Goal: Transaction & Acquisition: Book appointment/travel/reservation

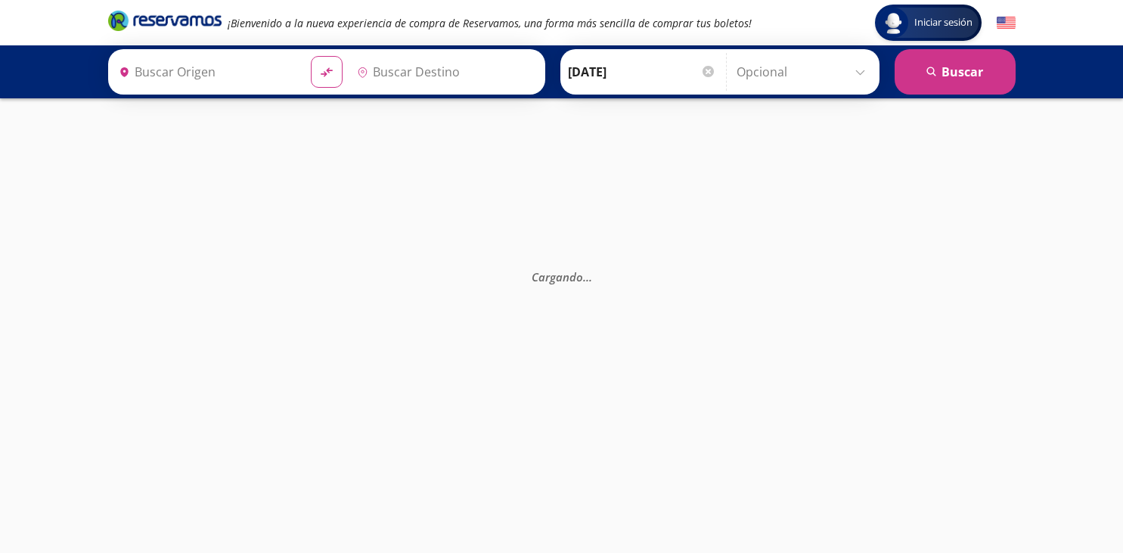
type input "Santiago de Querétaro, [GEOGRAPHIC_DATA]"
type input "Central del Sur (taxqueña), [GEOGRAPHIC_DATA]"
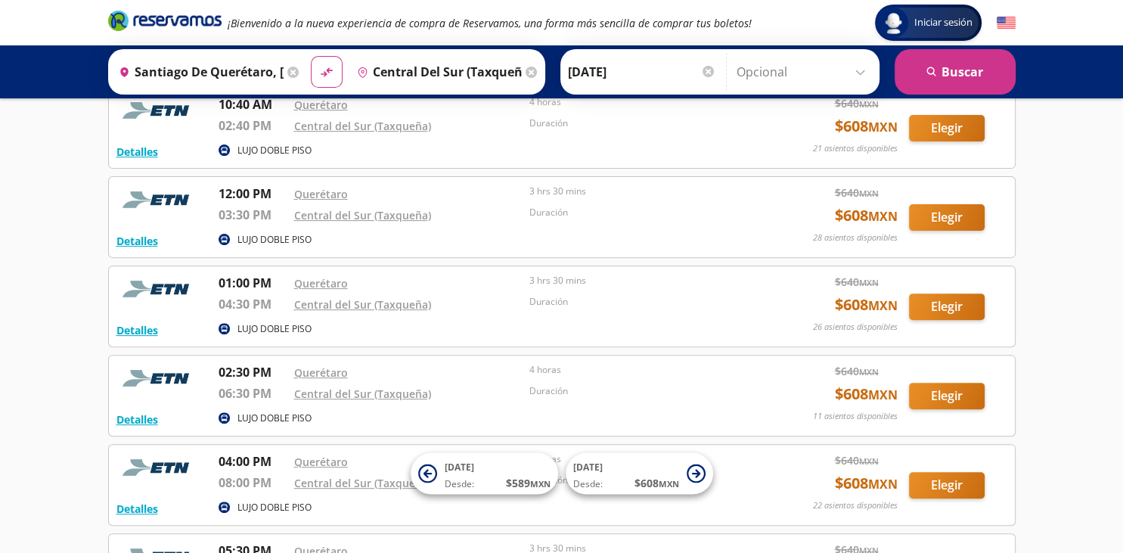
scroll to position [559, 0]
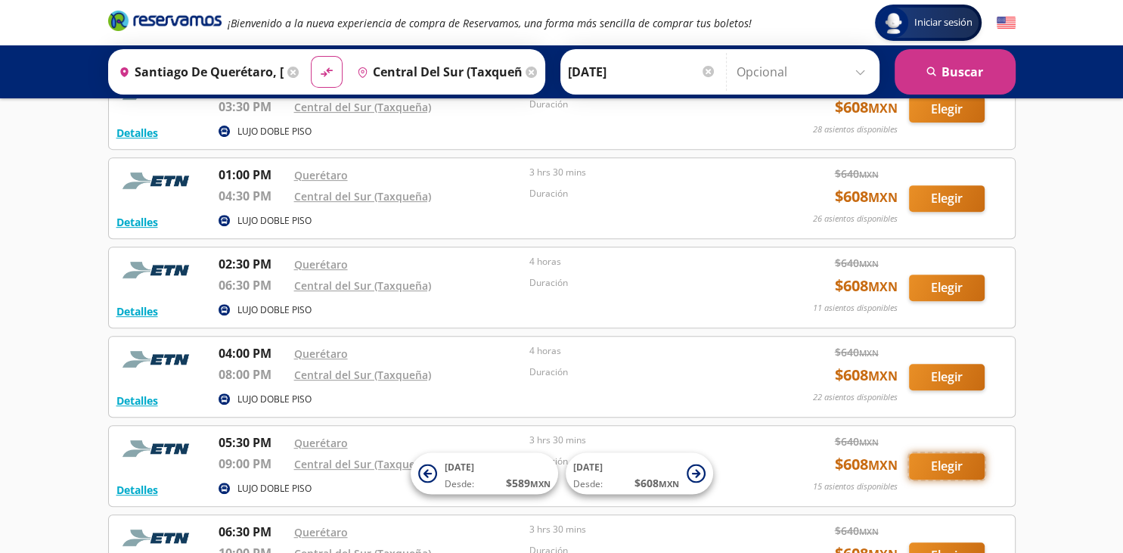
click at [927, 469] on button "Elegir" at bounding box center [947, 466] width 76 height 26
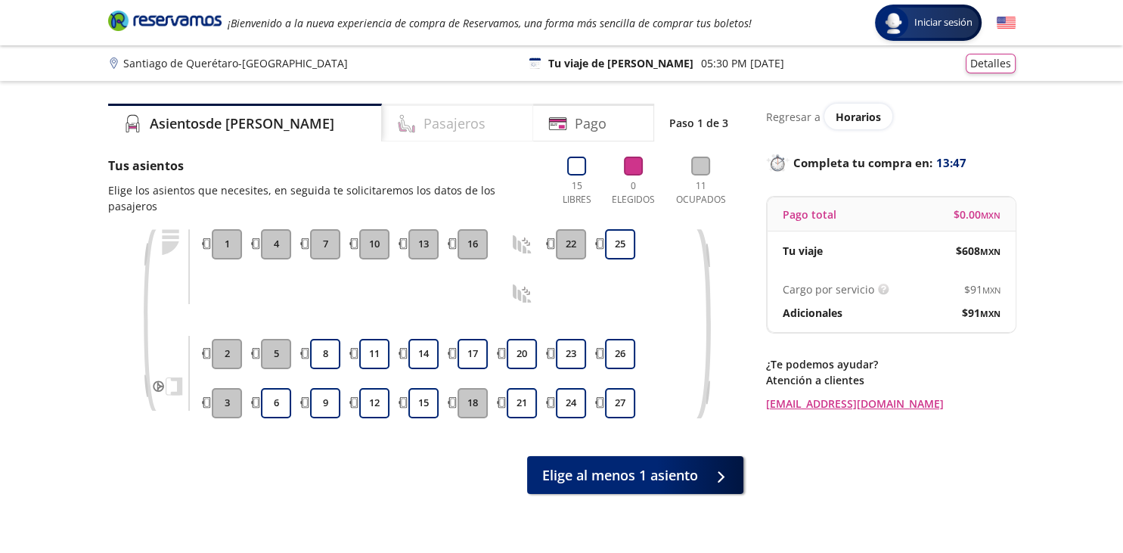
click at [431, 123] on div "Pasajeros" at bounding box center [457, 123] width 151 height 38
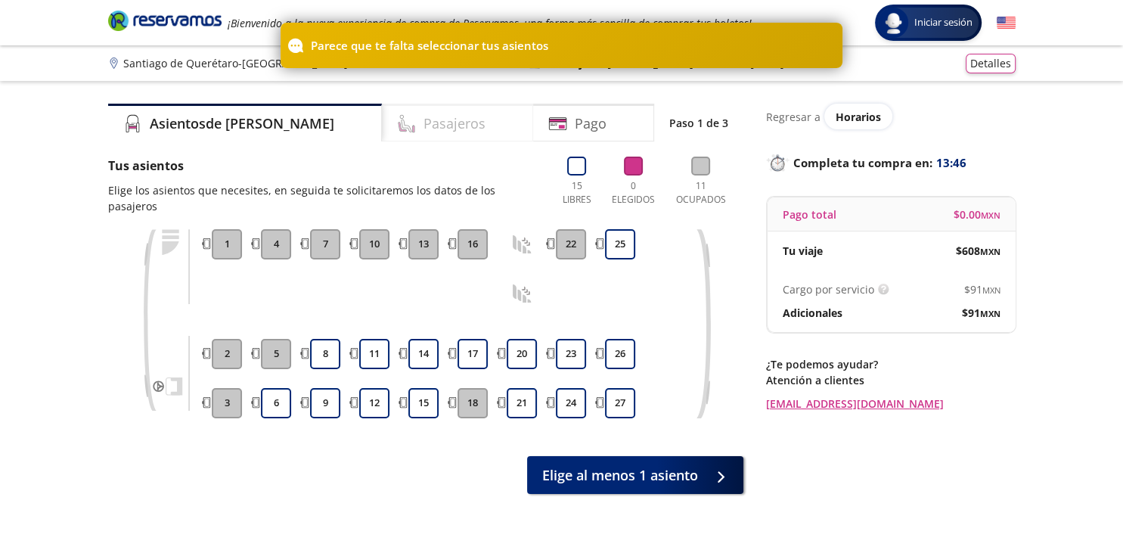
click at [431, 123] on div "Pasajeros" at bounding box center [457, 123] width 151 height 38
click at [221, 127] on h4 "Asientos de [PERSON_NAME]" at bounding box center [242, 123] width 185 height 20
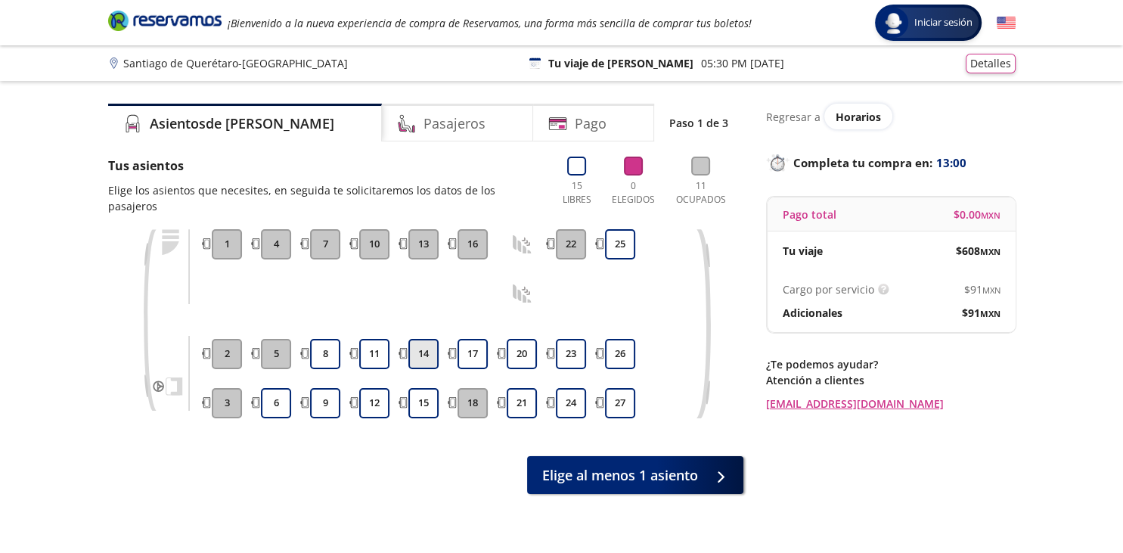
click at [426, 339] on button "14" at bounding box center [423, 354] width 30 height 30
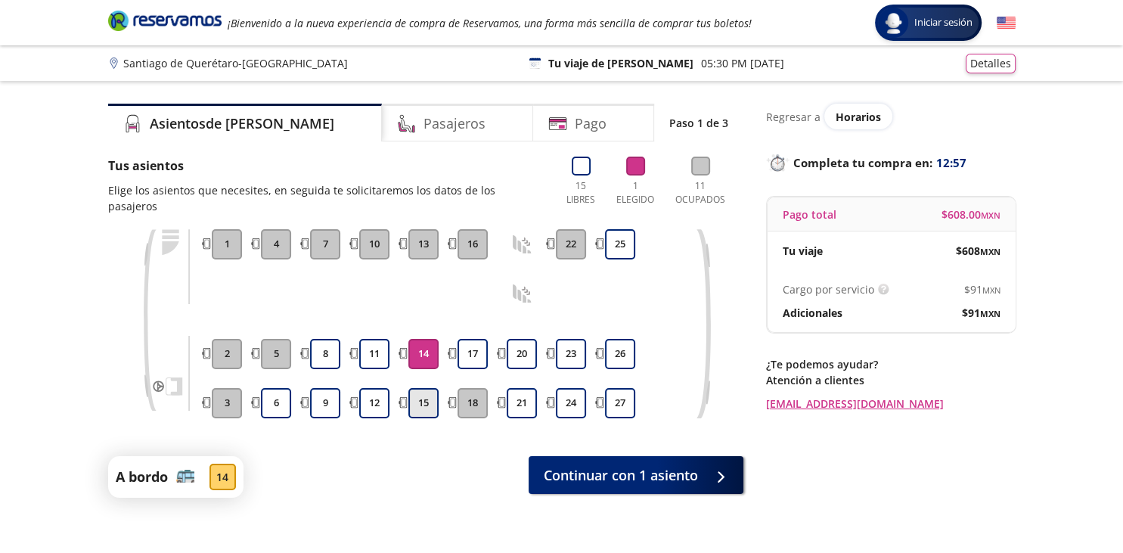
click at [426, 393] on button "15" at bounding box center [423, 403] width 30 height 30
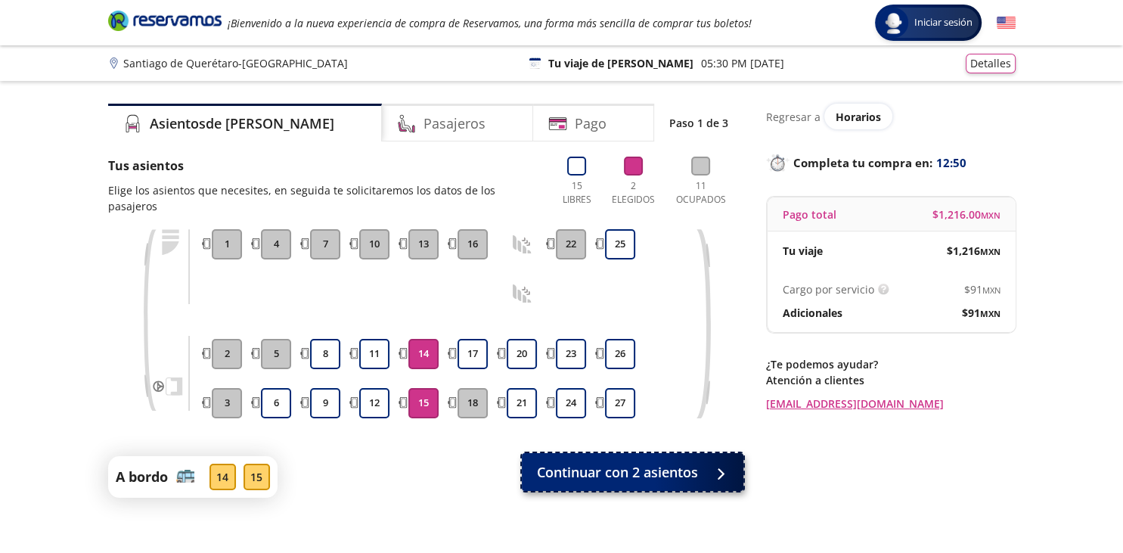
click at [646, 462] on span "Continuar con 2 asientos" at bounding box center [617, 472] width 161 height 20
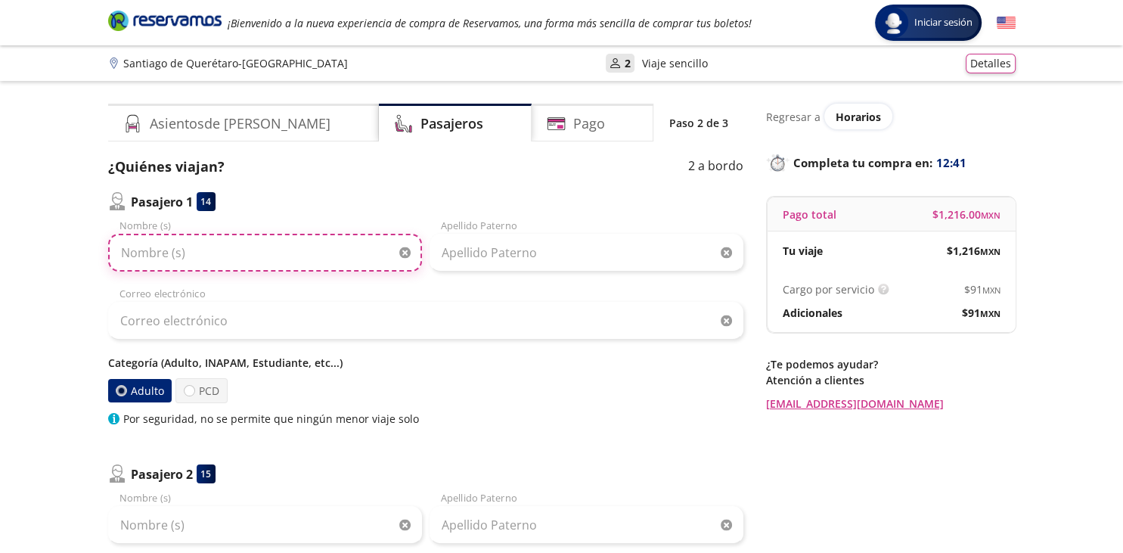
click at [278, 256] on input "Nombre (s)" at bounding box center [265, 253] width 314 height 38
type input "[PERSON_NAME]"
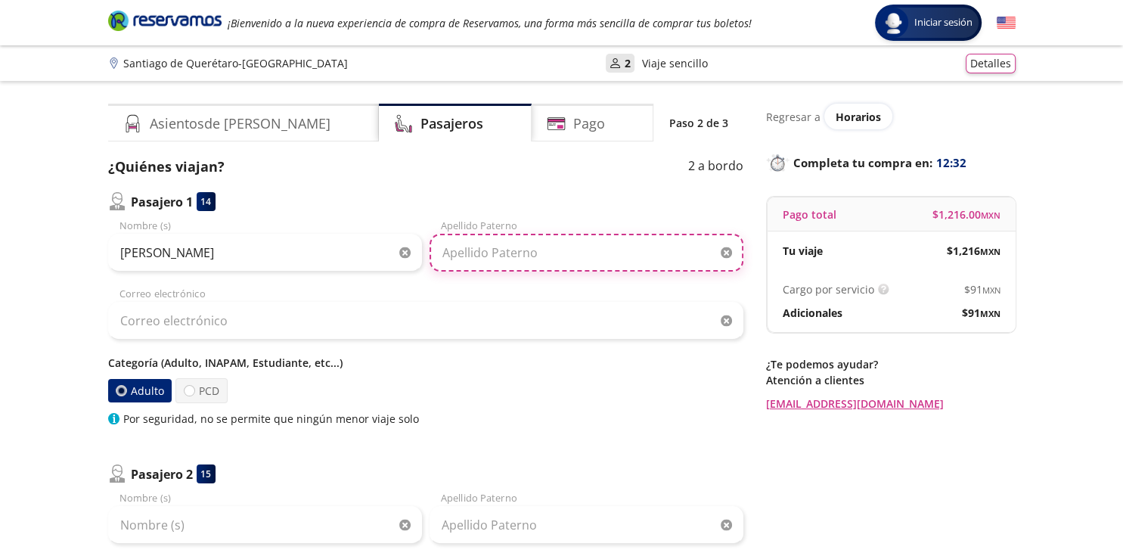
click at [469, 262] on input "Apellido Paterno" at bounding box center [587, 253] width 314 height 38
type input "TORRES"
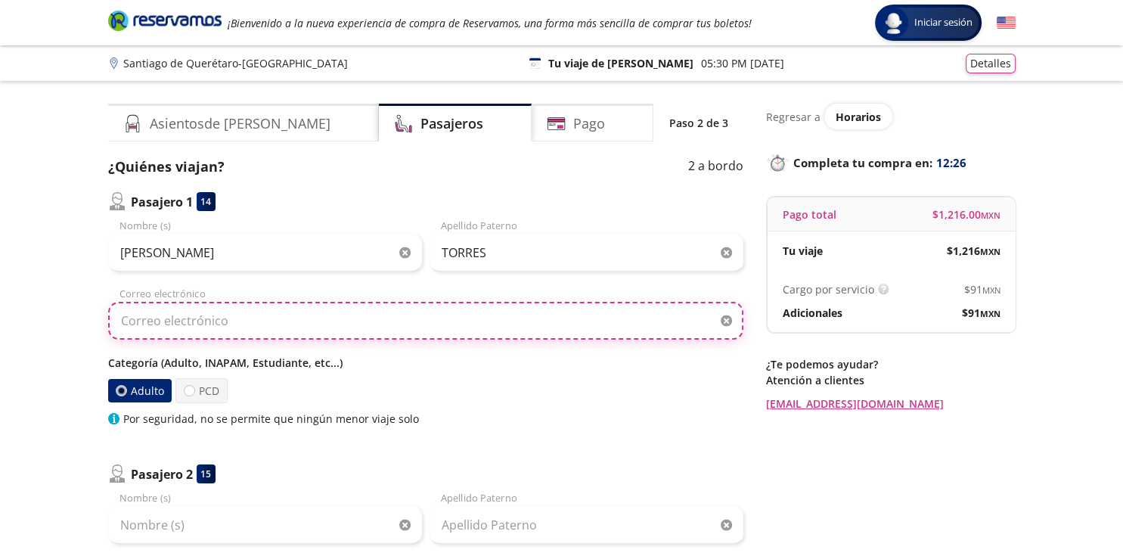
click at [446, 315] on input "Correo electrónico" at bounding box center [425, 321] width 635 height 38
type input "l"
click at [446, 315] on input "Correo electrónico" at bounding box center [425, 321] width 635 height 38
type input "[EMAIL_ADDRESS][DOMAIN_NAME]"
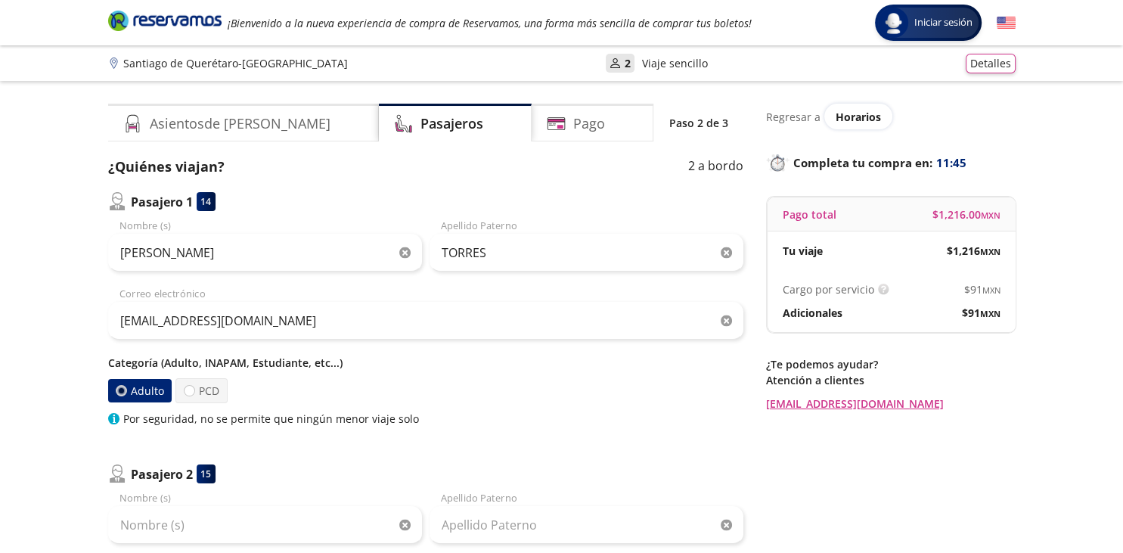
click at [149, 390] on label "Adulto" at bounding box center [140, 390] width 64 height 23
click at [126, 390] on input "Adulto" at bounding box center [121, 391] width 10 height 10
click at [189, 393] on div at bounding box center [189, 390] width 11 height 11
click at [189, 393] on input "PCD" at bounding box center [190, 391] width 10 height 10
radio input "true"
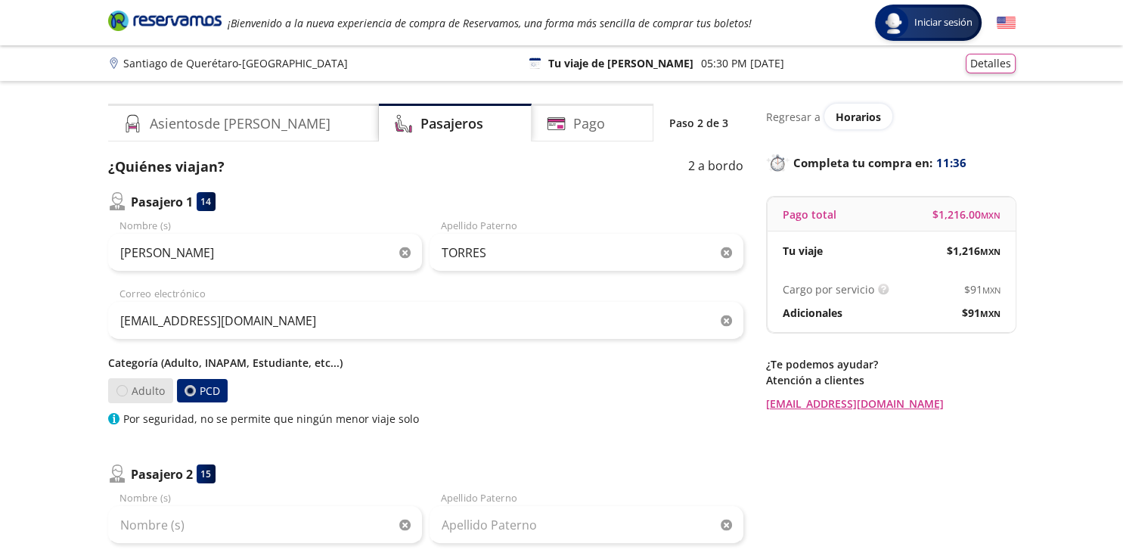
click at [116, 391] on div at bounding box center [121, 390] width 11 height 11
click at [117, 391] on input "Adulto" at bounding box center [122, 391] width 10 height 10
radio input "true"
radio input "false"
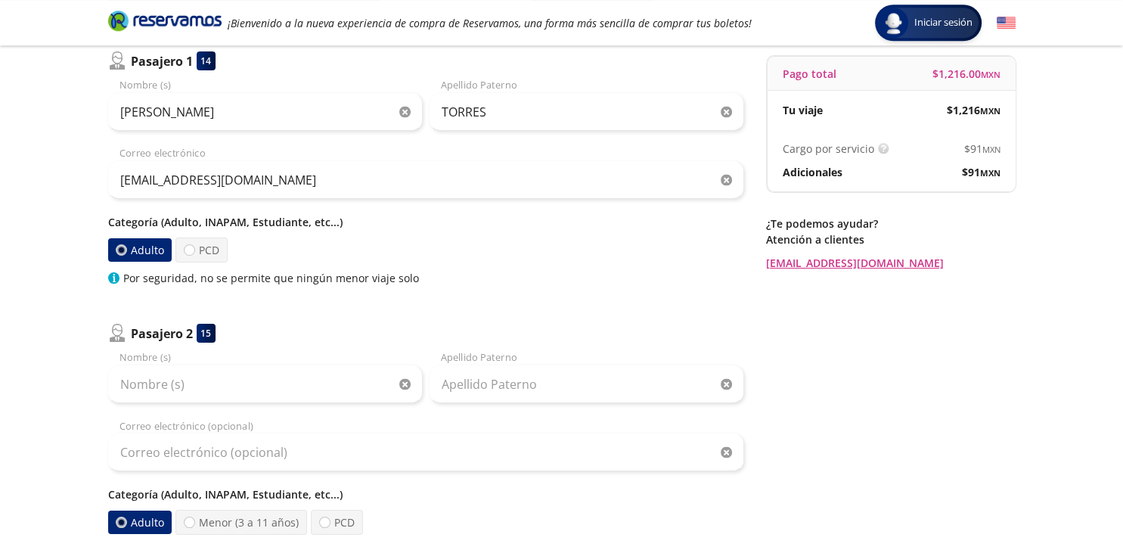
scroll to position [160, 0]
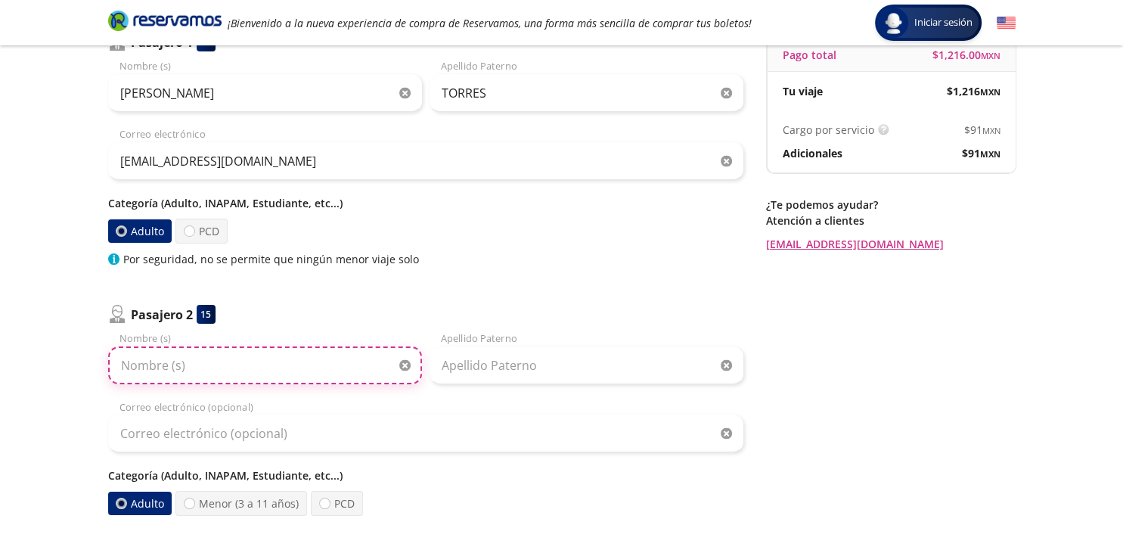
click at [234, 374] on input "Nombre (s)" at bounding box center [265, 365] width 314 height 38
type input "[PERSON_NAME]"
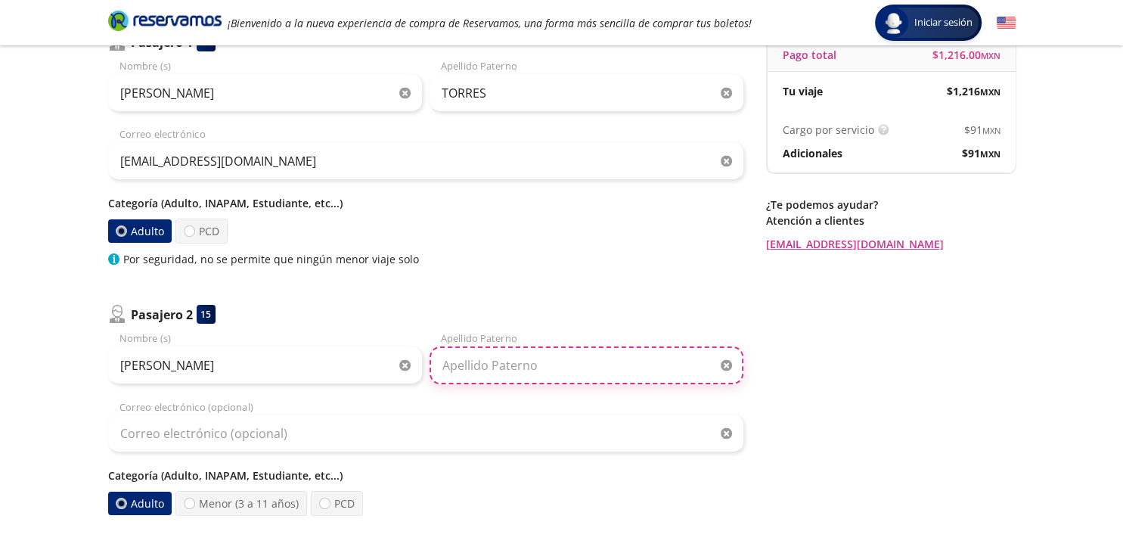
click at [601, 354] on input "Apellido Paterno" at bounding box center [587, 365] width 314 height 38
type input "[PERSON_NAME]"
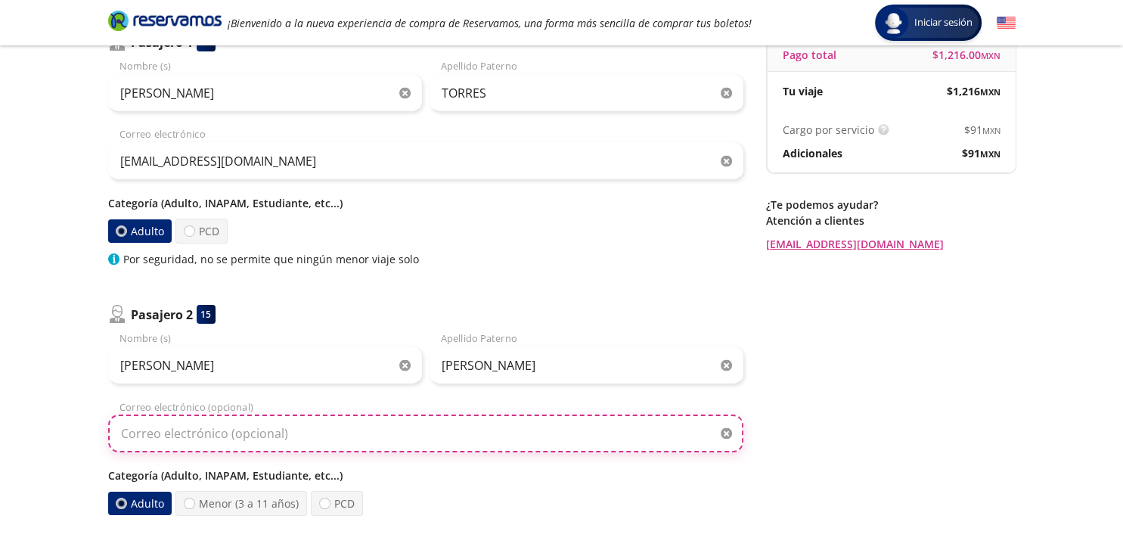
click at [564, 443] on input "Correo electrónico (opcional)" at bounding box center [425, 434] width 635 height 38
type input "[EMAIL_ADDRESS][PERSON_NAME][DOMAIN_NAME]"
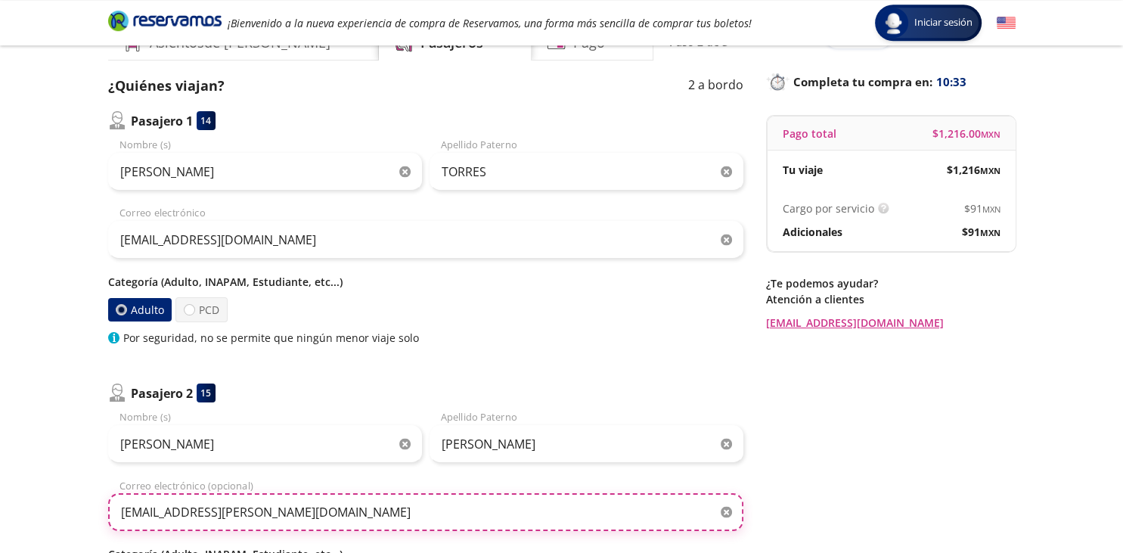
scroll to position [0, 0]
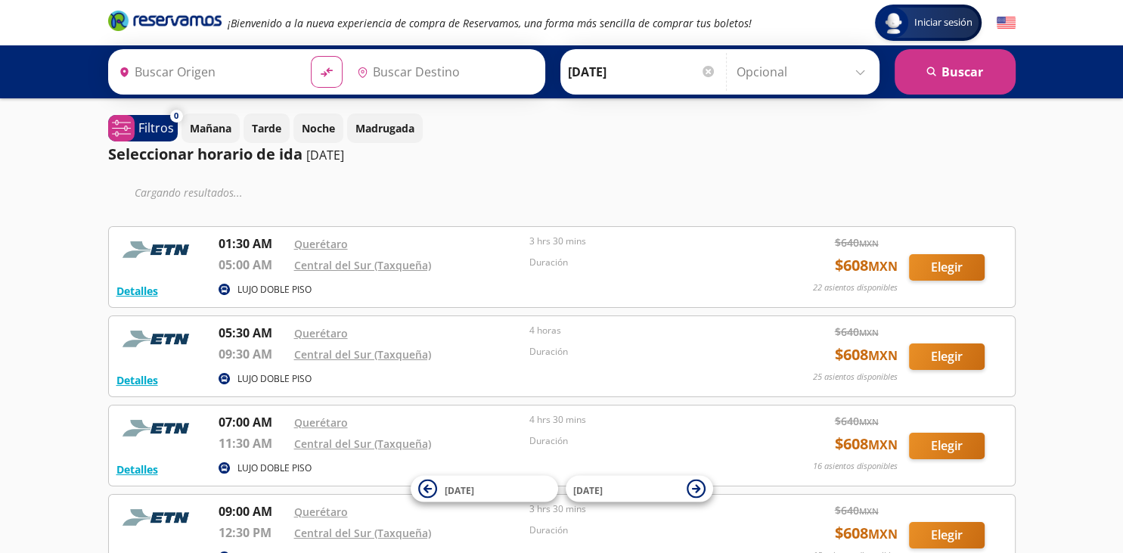
type input "Santiago de Querétaro, [GEOGRAPHIC_DATA]"
type input "Central del Sur (taxqueña), [GEOGRAPHIC_DATA]"
